Goal: Find specific page/section: Find specific page/section

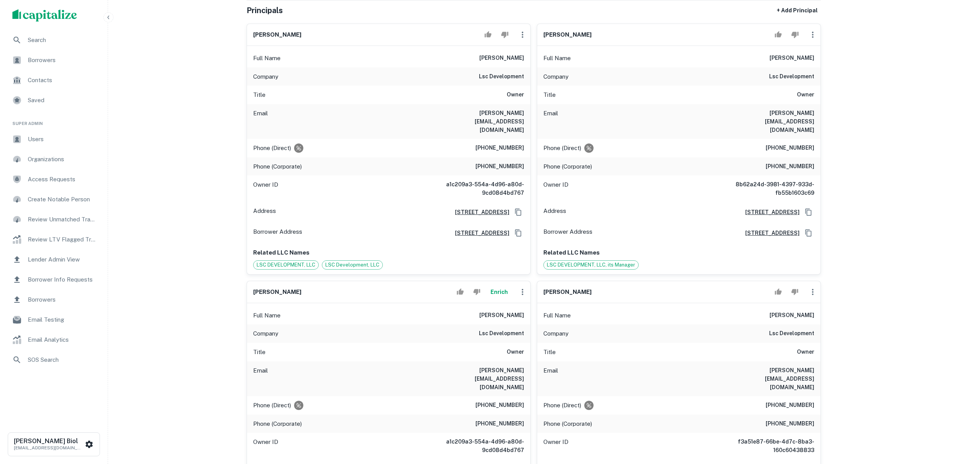
scroll to position [259, 0]
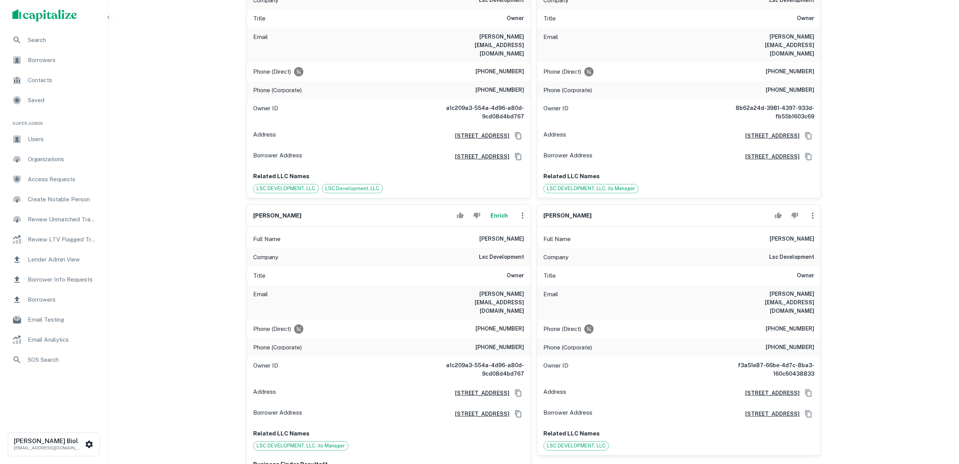
scroll to position [335, 0]
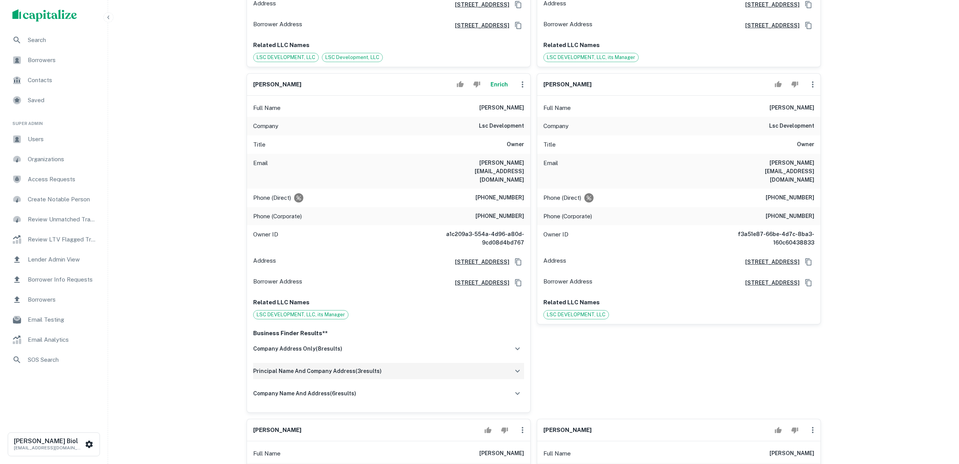
click at [432, 363] on div "principal name and company address ( 3 results)" at bounding box center [388, 371] width 271 height 16
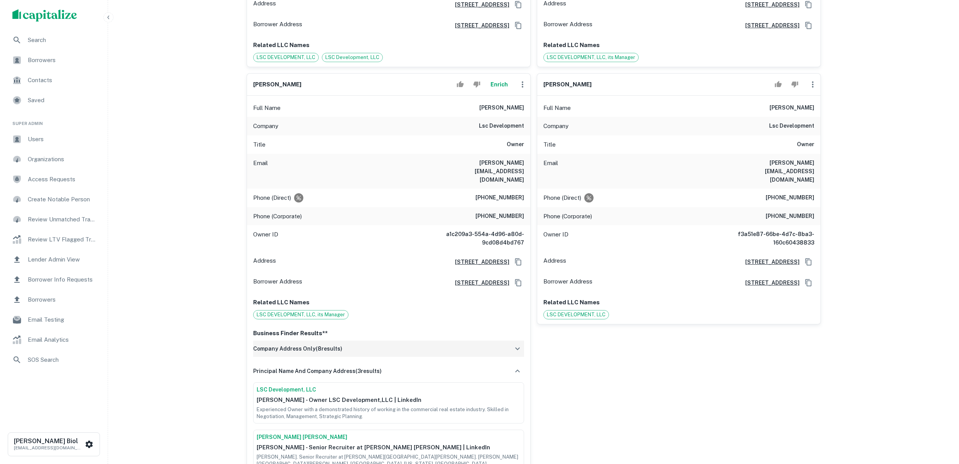
click at [432, 341] on div "company address only ( 8 results)" at bounding box center [388, 349] width 271 height 16
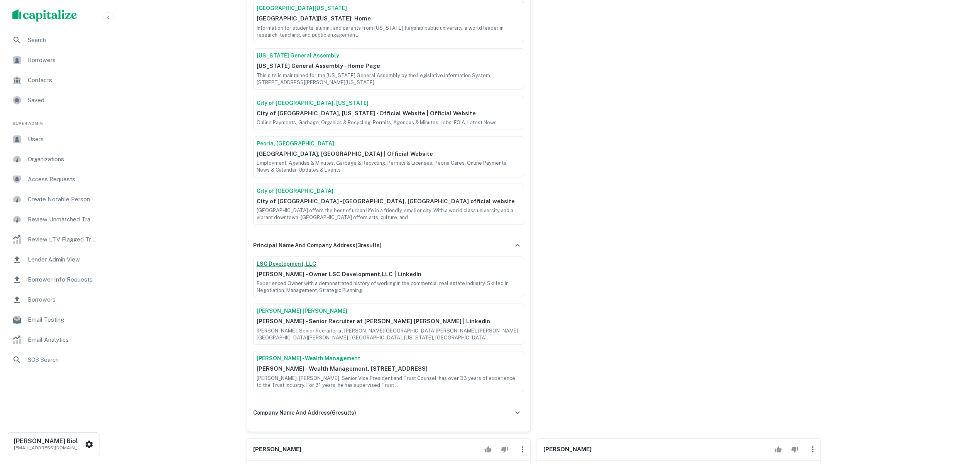
scroll to position [876, 0]
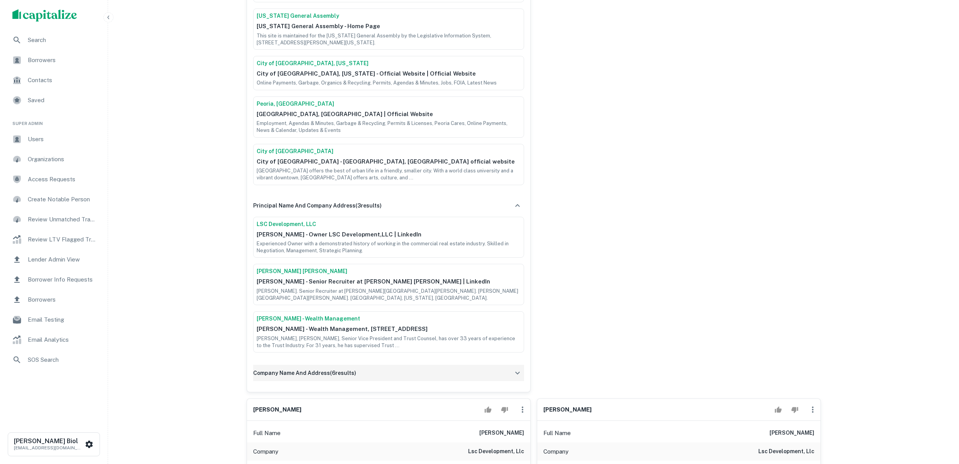
click at [434, 365] on div "company name and address ( 6 results)" at bounding box center [388, 373] width 271 height 16
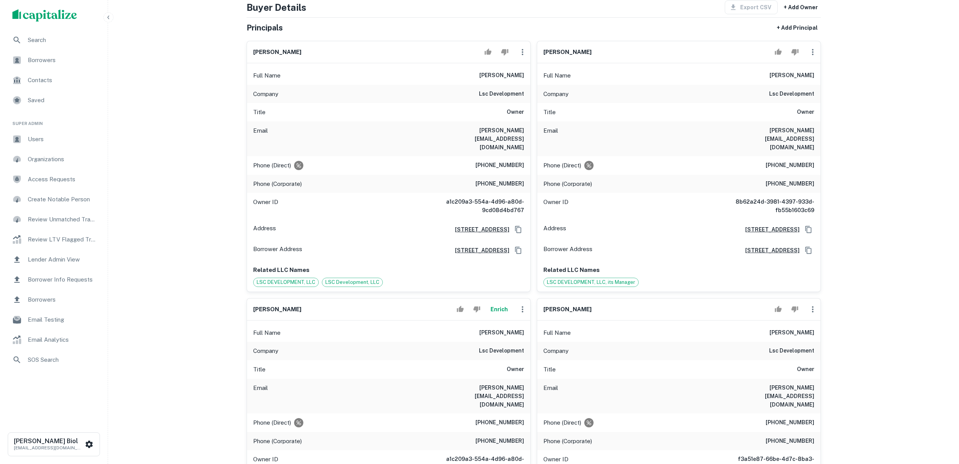
scroll to position [397, 0]
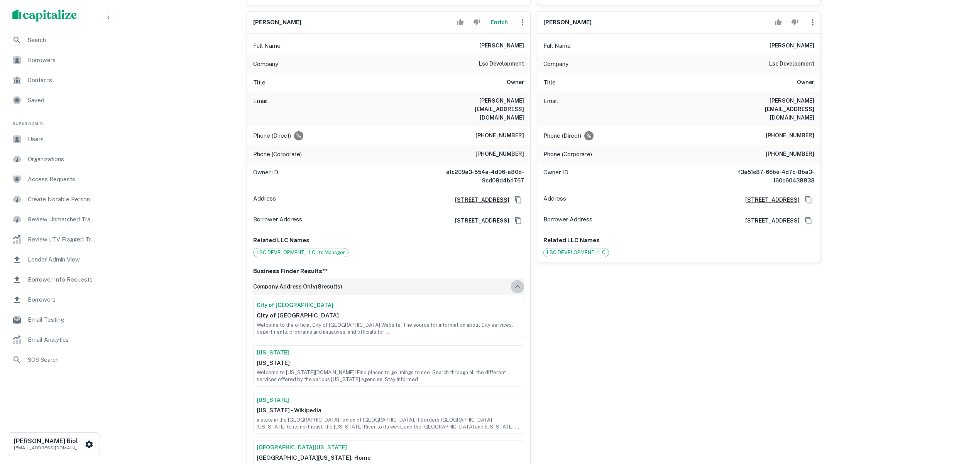
click at [516, 282] on icon "button" at bounding box center [517, 286] width 9 height 9
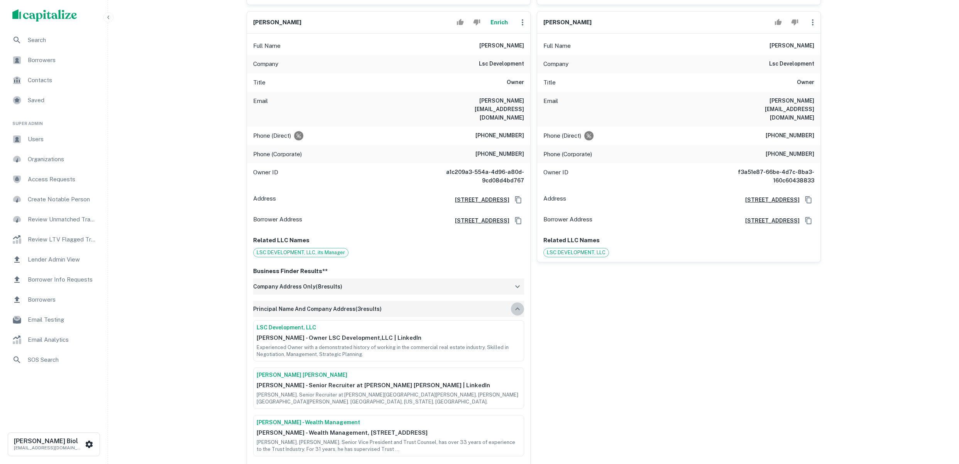
click at [517, 304] on icon "button" at bounding box center [517, 308] width 9 height 9
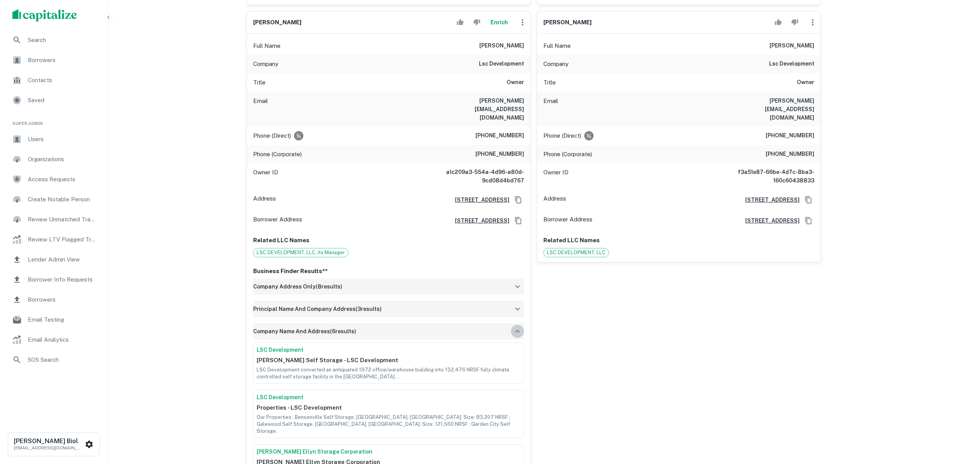
click at [518, 325] on button "button" at bounding box center [517, 331] width 13 height 13
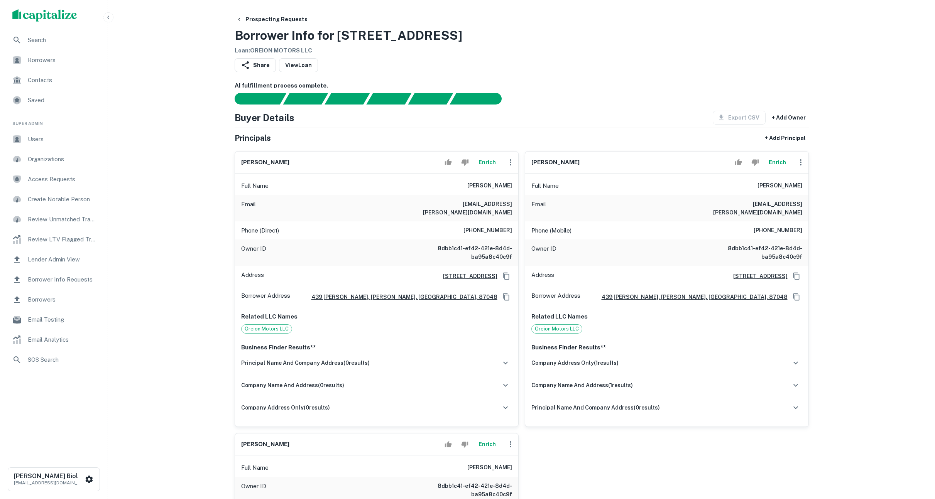
scroll to position [5, 0]
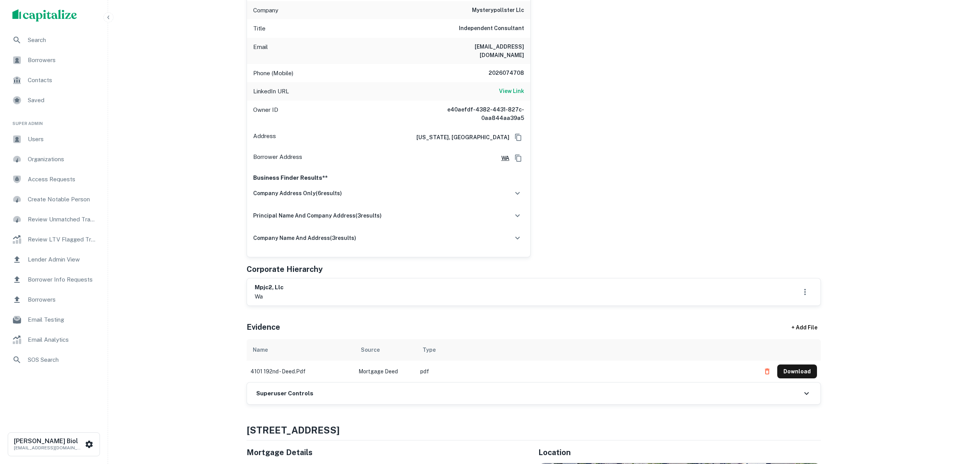
scroll to position [25, 0]
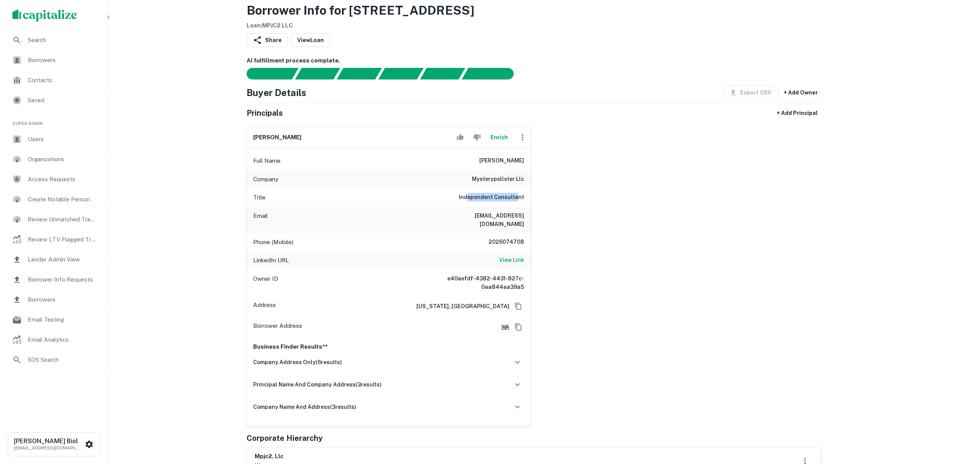
drag, startPoint x: 469, startPoint y: 197, endPoint x: 517, endPoint y: 199, distance: 48.6
click at [517, 199] on h6 "Independent Consultant" at bounding box center [491, 197] width 65 height 9
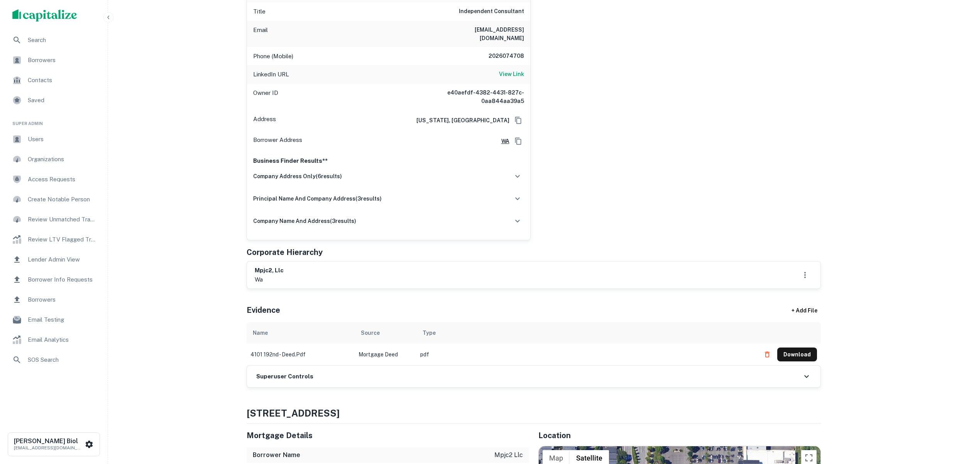
click at [410, 266] on div "mpjc2, llc wa" at bounding box center [534, 275] width 558 height 18
click at [572, 368] on div "Superuser Controls" at bounding box center [533, 377] width 573 height 22
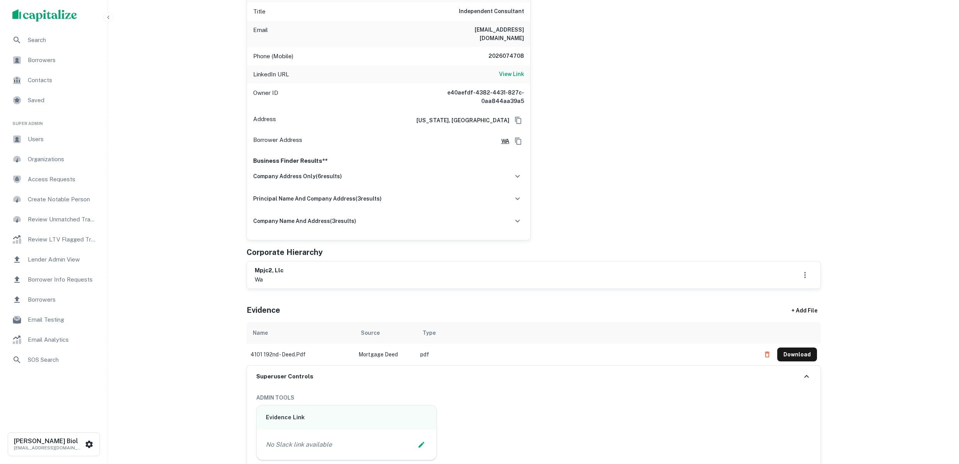
click at [571, 368] on div "Superuser Controls" at bounding box center [533, 377] width 573 height 22
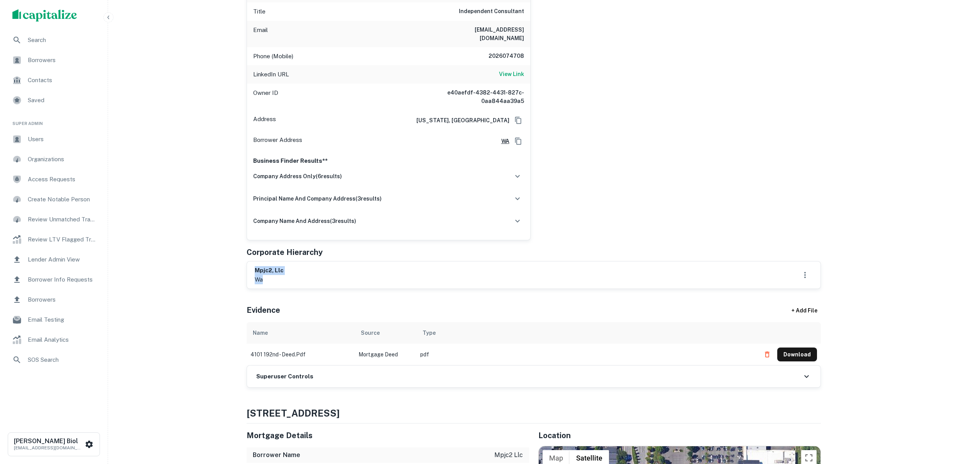
drag, startPoint x: 267, startPoint y: 272, endPoint x: 255, endPoint y: 263, distance: 14.5
click at [255, 266] on div "mpjc2, llc wa" at bounding box center [269, 275] width 29 height 18
click at [255, 266] on h6 "mpjc2, llc" at bounding box center [269, 270] width 29 height 9
drag, startPoint x: 255, startPoint y: 263, endPoint x: 275, endPoint y: 269, distance: 21.1
click at [275, 269] on div "mpjc2, llc wa" at bounding box center [269, 275] width 29 height 18
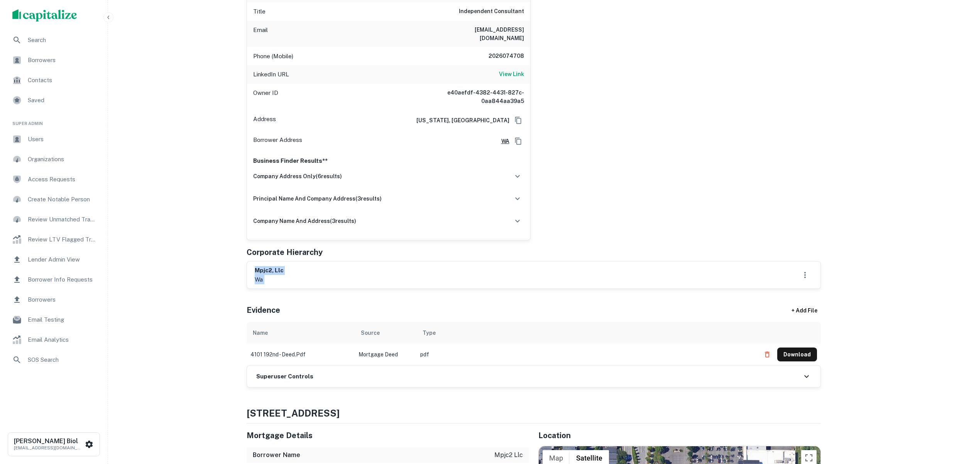
click at [275, 275] on p "wa" at bounding box center [269, 279] width 29 height 9
drag, startPoint x: 260, startPoint y: 264, endPoint x: 256, endPoint y: 262, distance: 4.7
click at [256, 266] on div "mpjc2, llc wa" at bounding box center [269, 275] width 29 height 18
click at [256, 266] on h6 "mpjc2, llc" at bounding box center [269, 270] width 29 height 9
drag, startPoint x: 256, startPoint y: 262, endPoint x: 270, endPoint y: 271, distance: 16.6
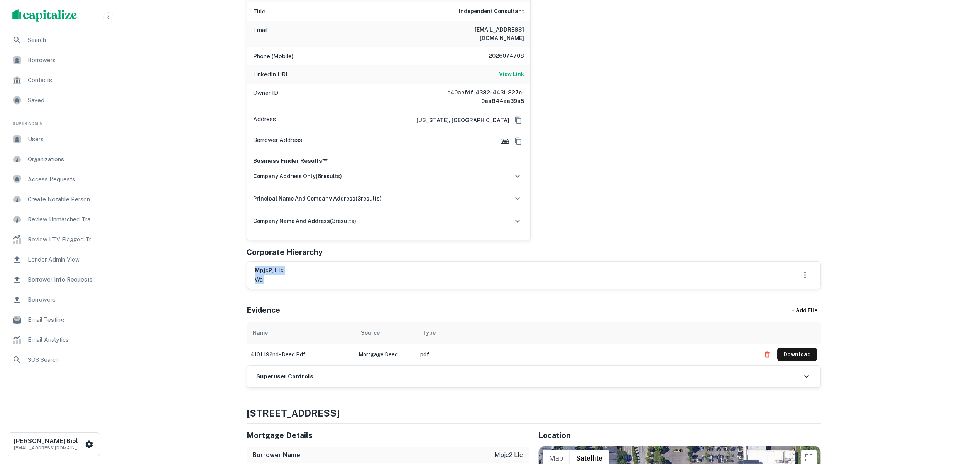
click at [270, 271] on div "mpjc2, llc wa" at bounding box center [269, 275] width 29 height 18
click at [270, 275] on p "wa" at bounding box center [269, 279] width 29 height 9
drag, startPoint x: 270, startPoint y: 272, endPoint x: 255, endPoint y: 263, distance: 17.5
click at [255, 266] on div "mpjc2, llc wa" at bounding box center [269, 275] width 29 height 18
click at [255, 266] on h6 "mpjc2, llc" at bounding box center [269, 270] width 29 height 9
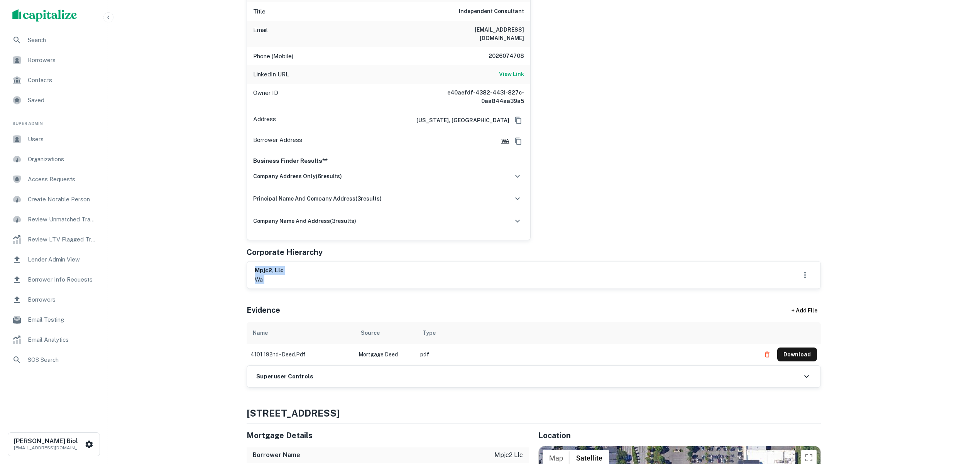
drag, startPoint x: 255, startPoint y: 263, endPoint x: 268, endPoint y: 272, distance: 15.5
click at [268, 272] on div "mpjc2, llc wa" at bounding box center [269, 275] width 29 height 18
click at [268, 275] on p "wa" at bounding box center [269, 279] width 29 height 9
click at [256, 266] on div "mpjc2, llc wa" at bounding box center [269, 275] width 29 height 18
click at [256, 266] on h6 "mpjc2, llc" at bounding box center [269, 270] width 29 height 9
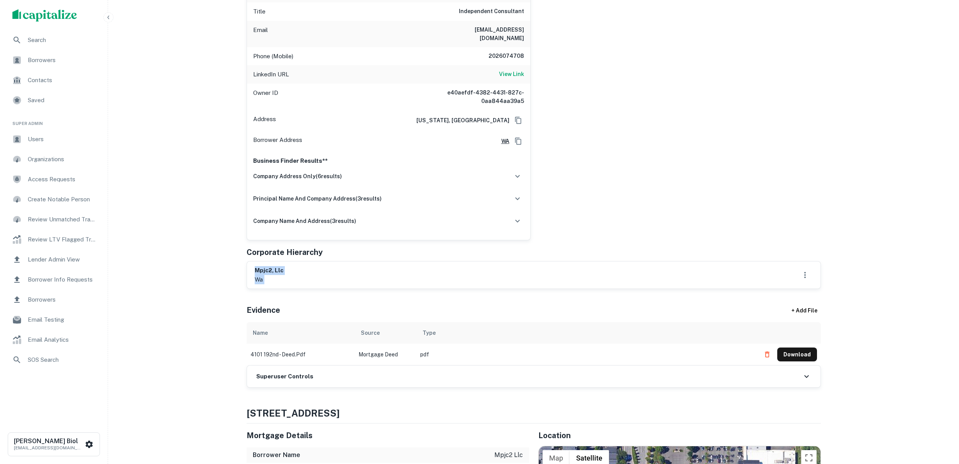
drag, startPoint x: 256, startPoint y: 263, endPoint x: 264, endPoint y: 270, distance: 10.7
click at [264, 270] on div "mpjc2, llc wa" at bounding box center [269, 275] width 29 height 18
click at [264, 275] on p "wa" at bounding box center [269, 279] width 29 height 9
drag, startPoint x: 263, startPoint y: 270, endPoint x: 255, endPoint y: 263, distance: 10.4
click at [255, 266] on div "mpjc2, llc wa" at bounding box center [269, 275] width 29 height 18
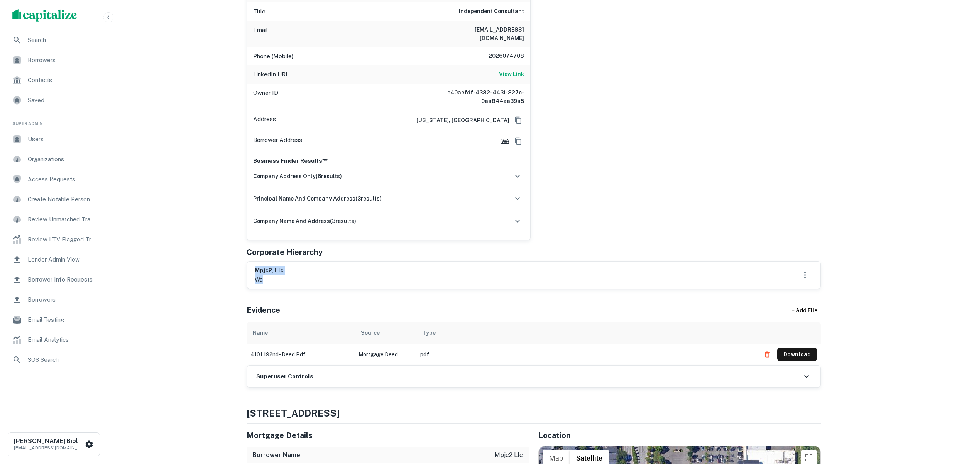
click at [255, 266] on h6 "mpjc2, llc" at bounding box center [269, 270] width 29 height 9
drag, startPoint x: 255, startPoint y: 263, endPoint x: 263, endPoint y: 268, distance: 9.1
click at [263, 268] on div "mpjc2, llc wa" at bounding box center [269, 275] width 29 height 18
click at [263, 275] on p "wa" at bounding box center [269, 279] width 29 height 9
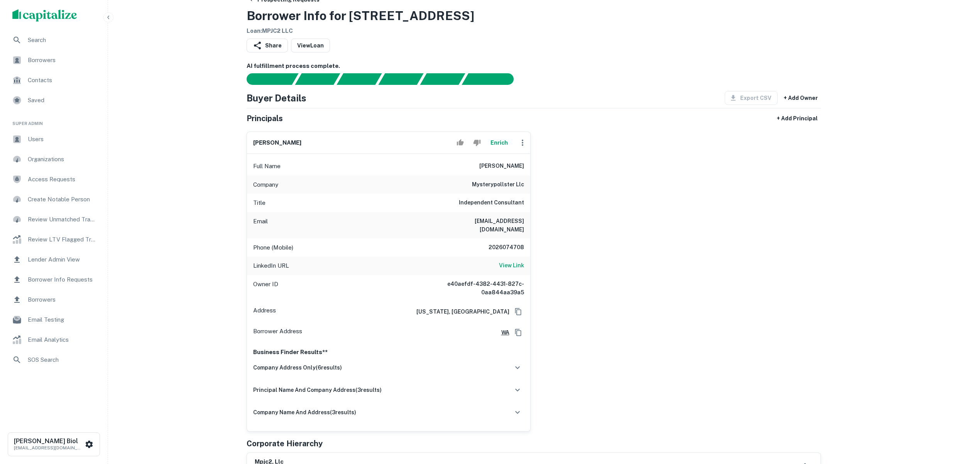
scroll to position [0, 0]
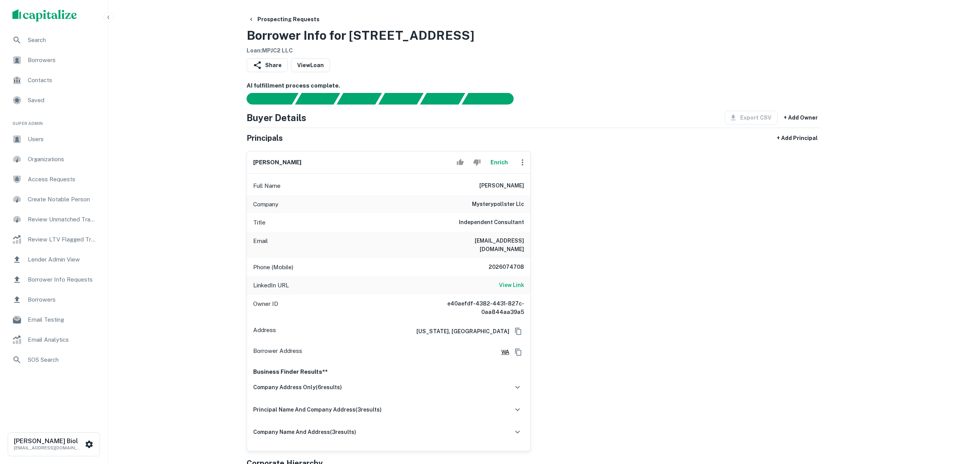
click at [522, 164] on icon "button" at bounding box center [523, 162] width 2 height 6
click at [203, 196] on div at bounding box center [482, 232] width 964 height 464
